Goal: Task Accomplishment & Management: Manage account settings

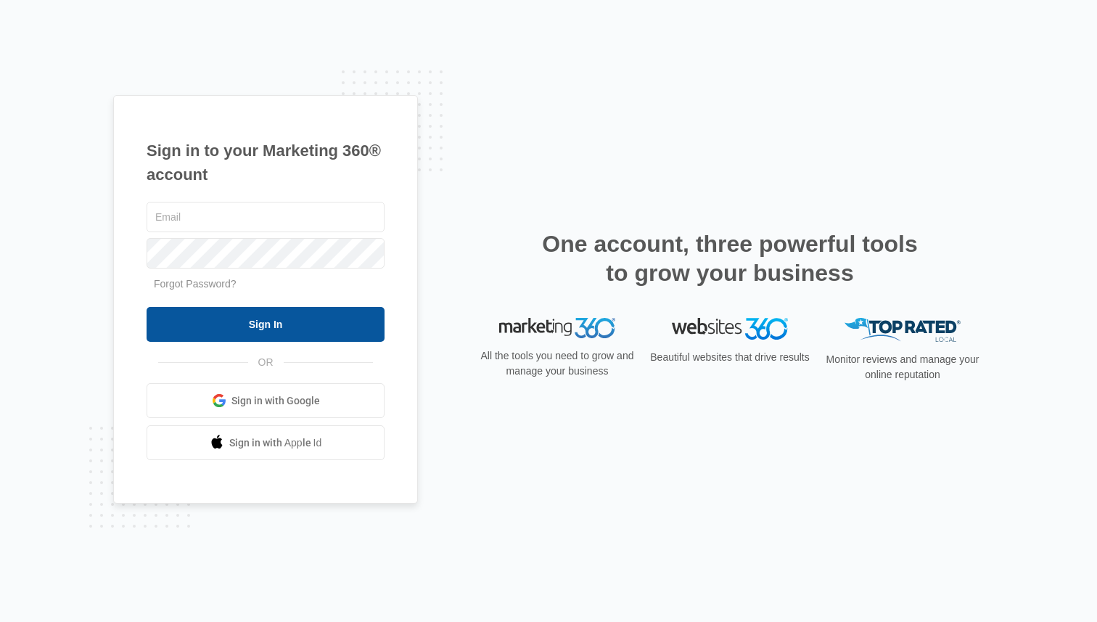
type input "[PERSON_NAME][EMAIL_ADDRESS][PERSON_NAME][DOMAIN_NAME]"
click at [271, 331] on input "Sign In" at bounding box center [266, 324] width 238 height 35
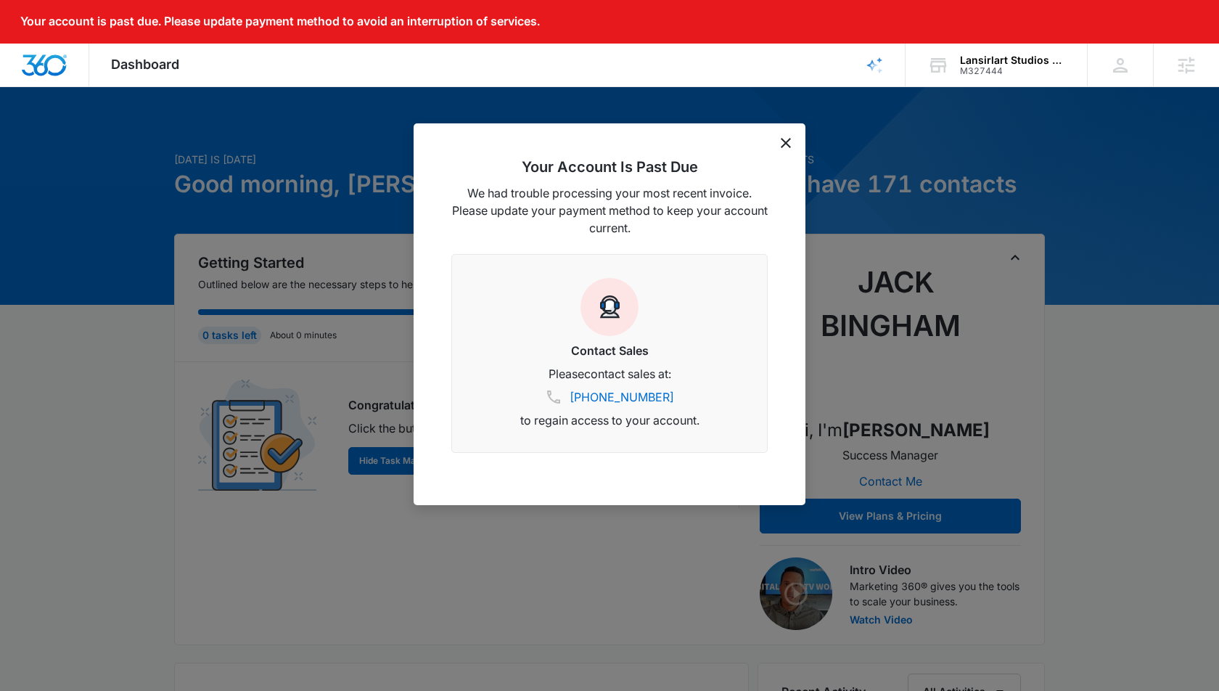
click at [789, 141] on icon "dismiss this dialog" at bounding box center [786, 143] width 10 height 10
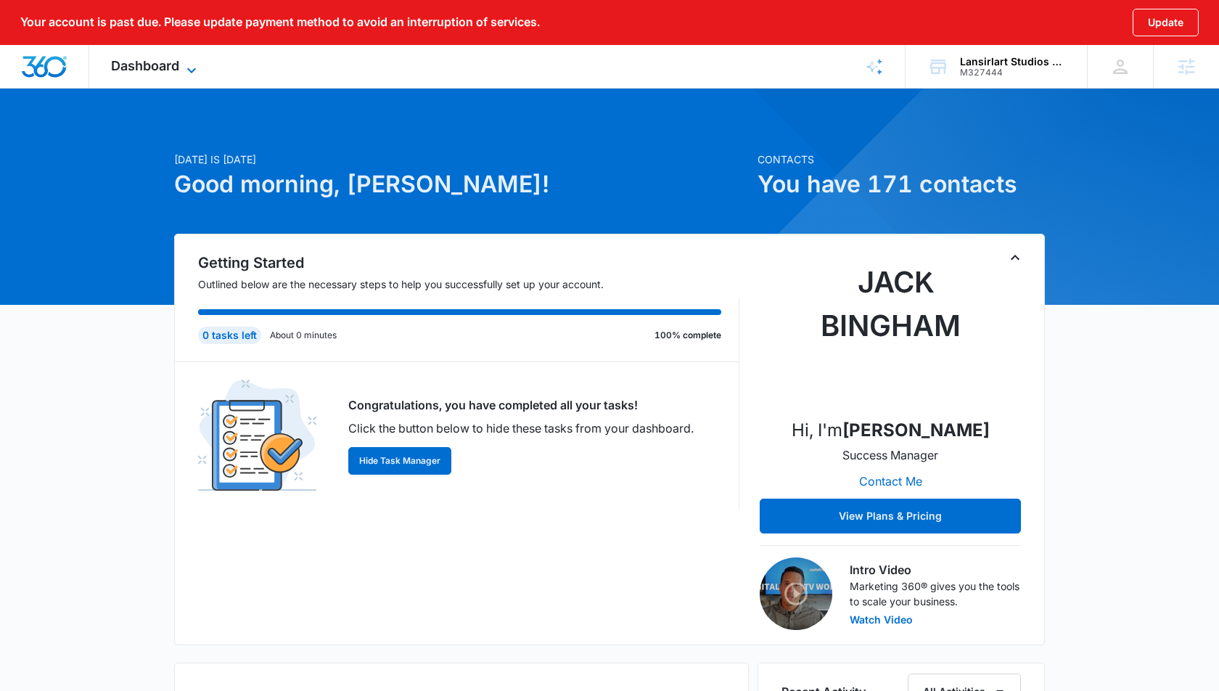
click at [184, 67] on icon at bounding box center [191, 70] width 17 height 17
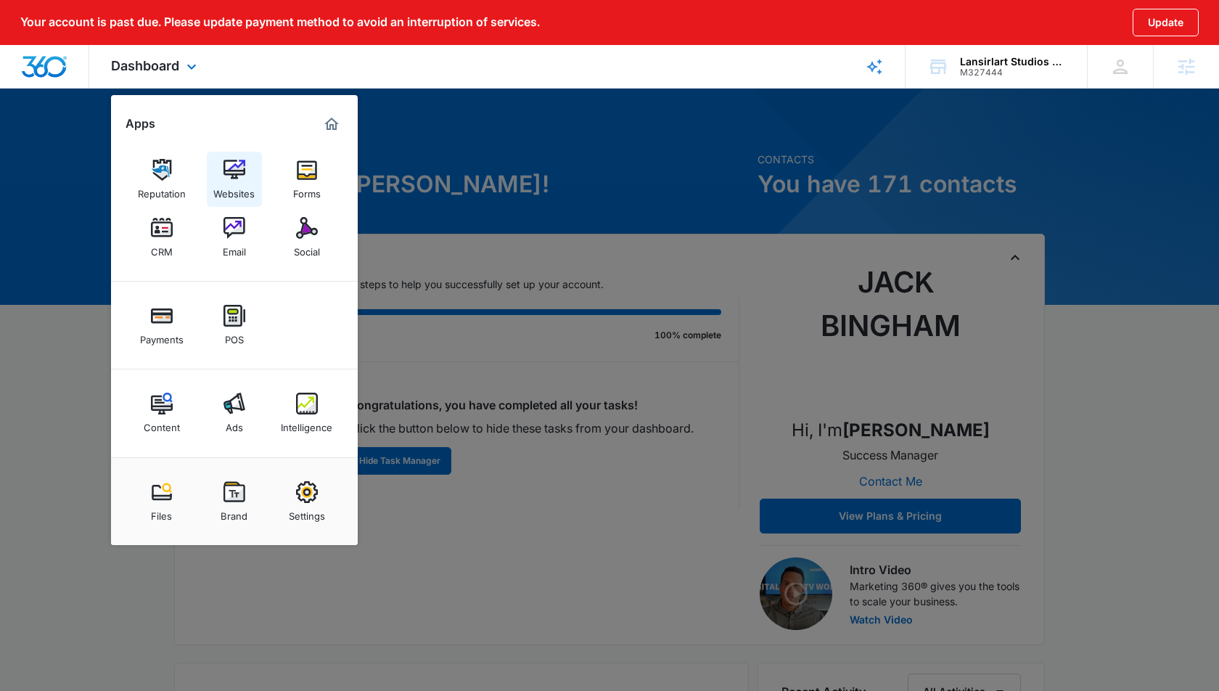
click at [243, 168] on img at bounding box center [234, 170] width 22 height 22
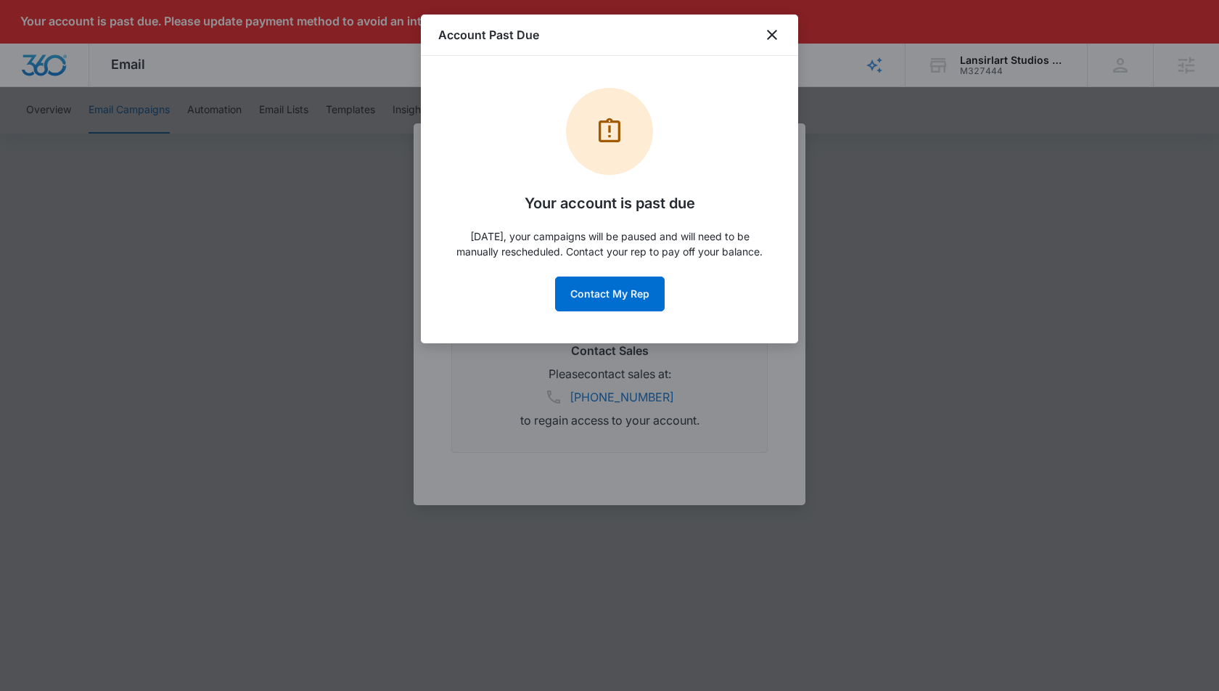
click at [781, 37] on div "Account Past Due" at bounding box center [609, 35] width 377 height 41
click at [775, 34] on icon "close" at bounding box center [771, 34] width 17 height 17
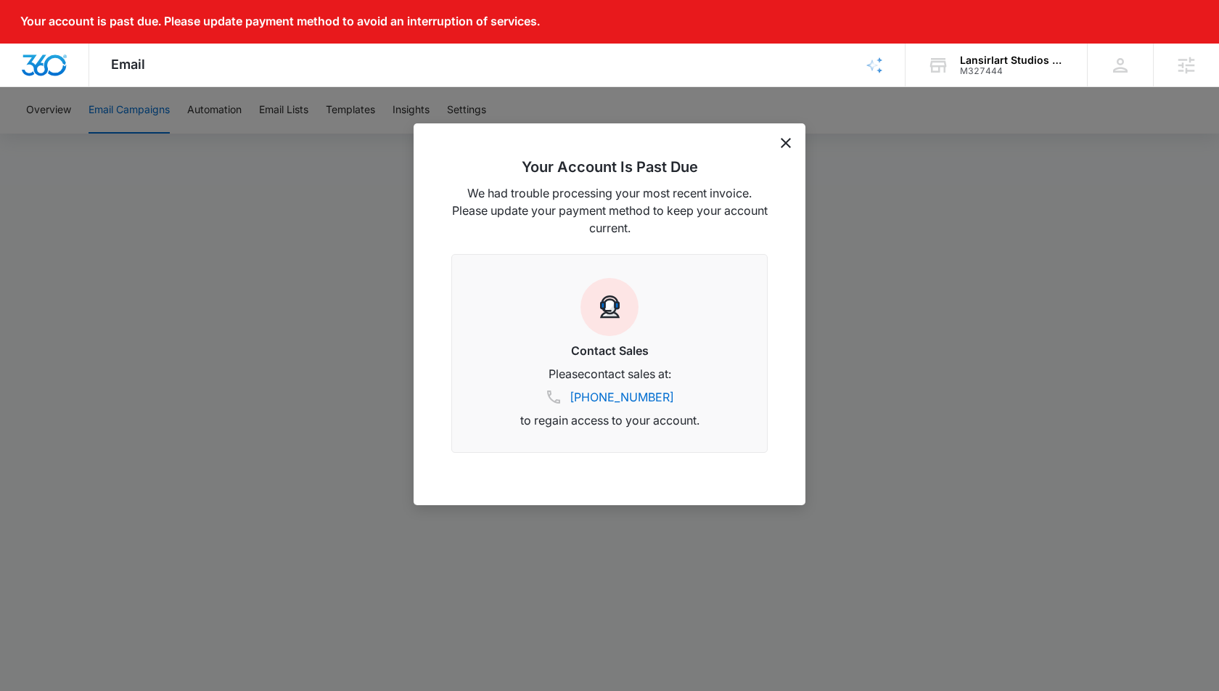
click at [787, 142] on icon "dismiss this dialog" at bounding box center [786, 143] width 10 height 10
